Goal: Transaction & Acquisition: Purchase product/service

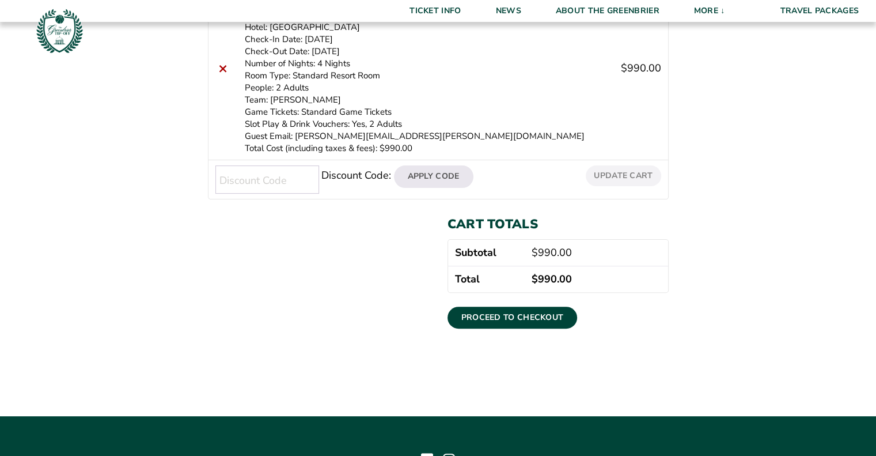
scroll to position [288, 0]
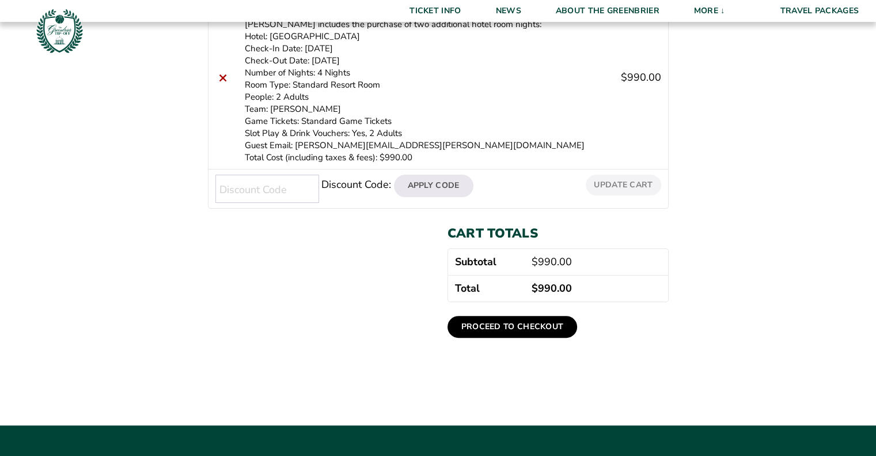
click at [509, 316] on link "Proceed to checkout" at bounding box center [513, 327] width 130 height 22
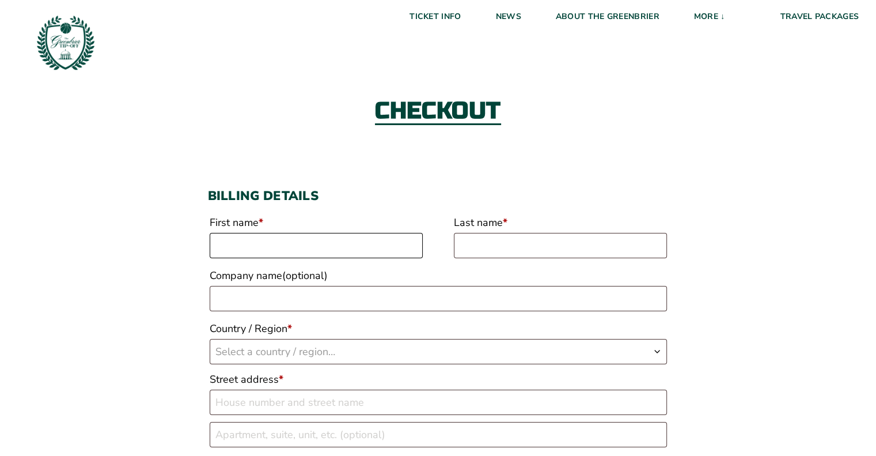
click at [331, 245] on input "First name *" at bounding box center [316, 245] width 213 height 25
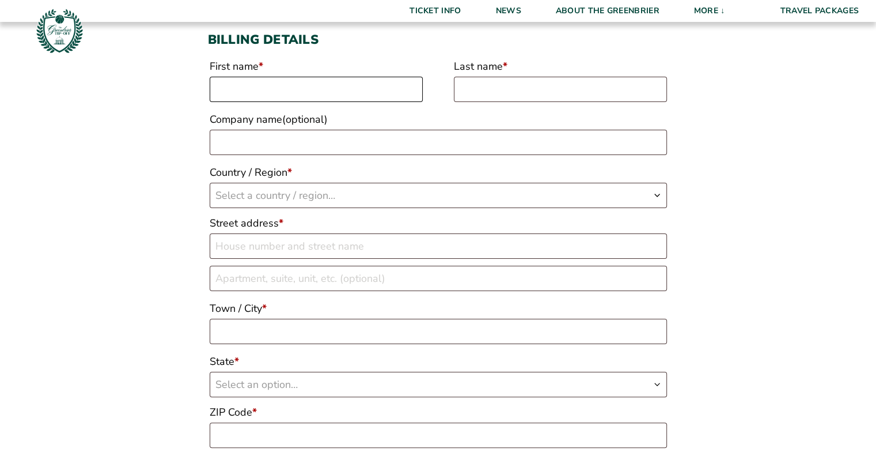
scroll to position [173, 0]
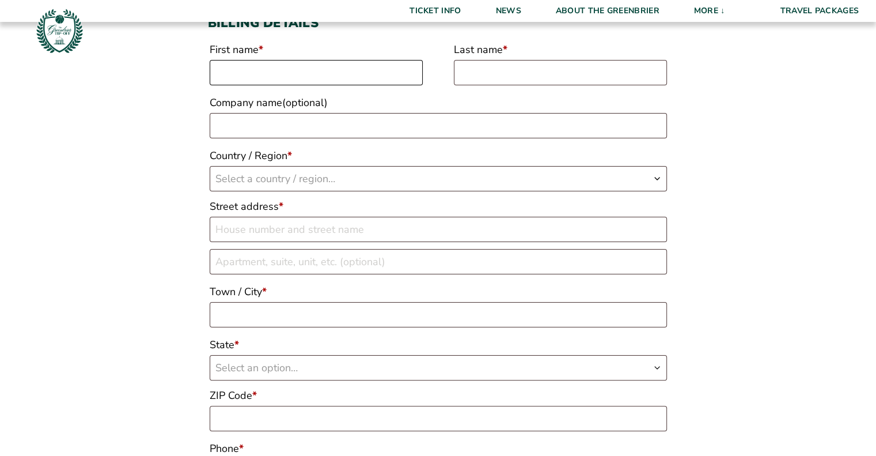
click at [254, 69] on input "First name *" at bounding box center [316, 72] width 213 height 25
type input "Wendy"
type input "Goshert"
select select "US"
type input "6861 Fox Lake Ct."
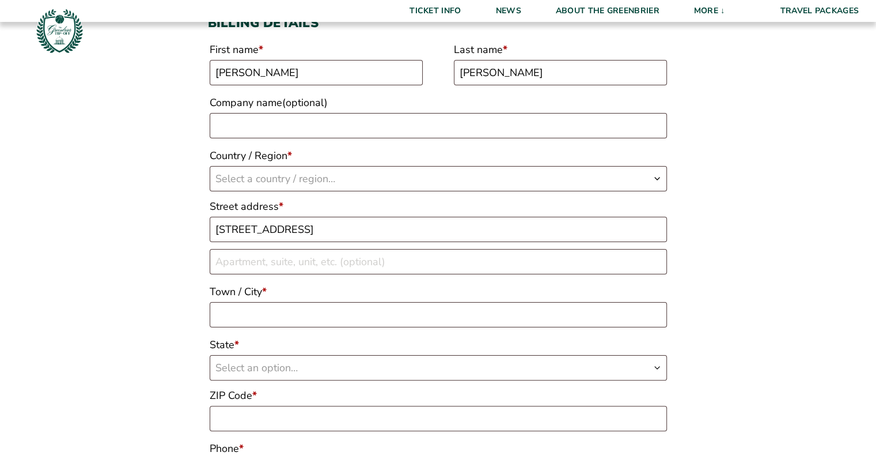
type input "Indianapolis"
type input "46278"
type input "13173395717"
type input "wendy@goshert.com"
select select "US"
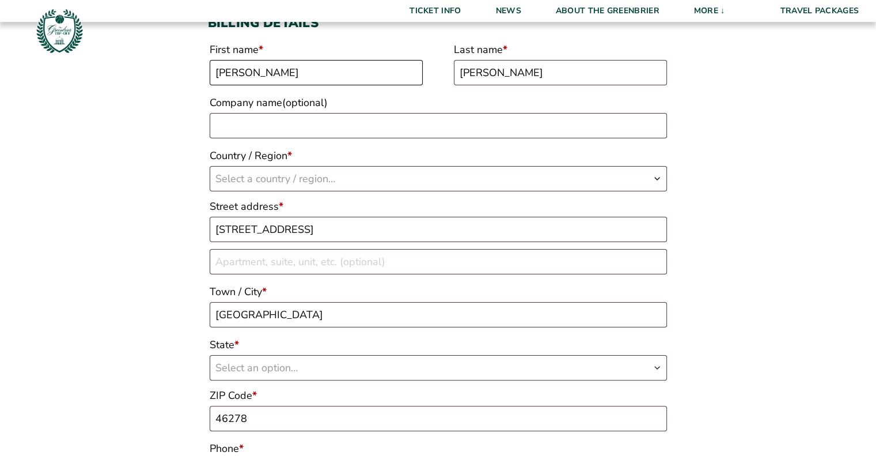
select select "IN"
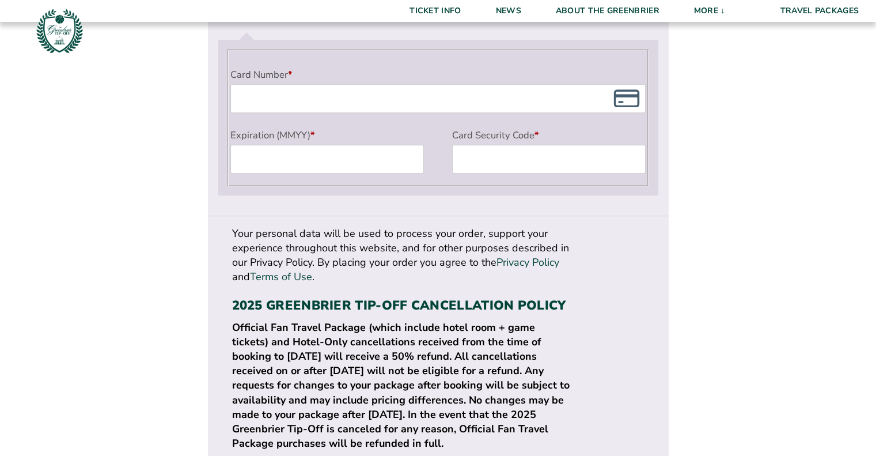
scroll to position [1152, 0]
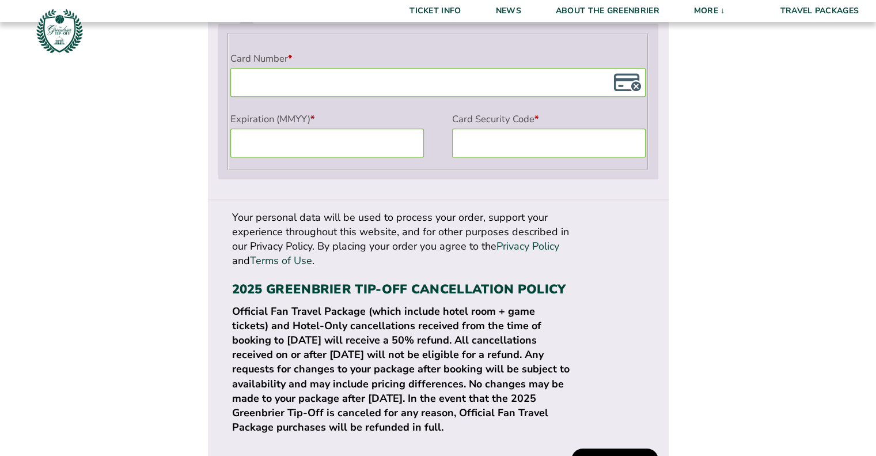
click at [618, 448] on button "Place order" at bounding box center [614, 459] width 86 height 22
